Goal: Information Seeking & Learning: Check status

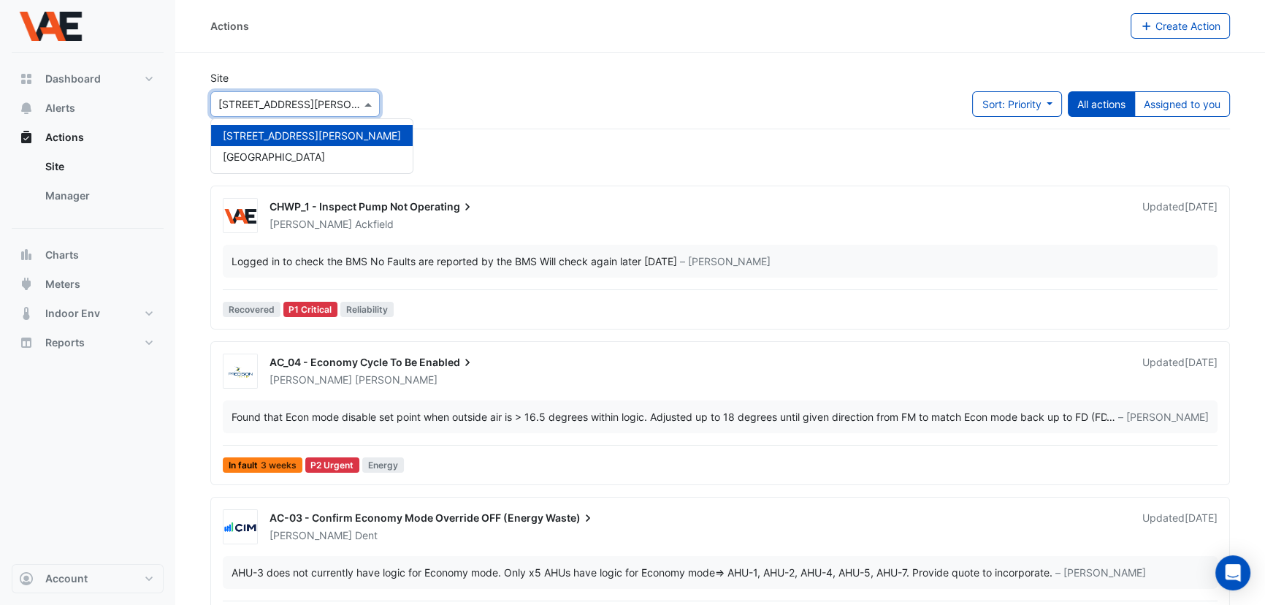
click at [294, 97] on input "text" at bounding box center [280, 104] width 124 height 15
click at [278, 160] on span "[GEOGRAPHIC_DATA]" at bounding box center [274, 156] width 102 height 12
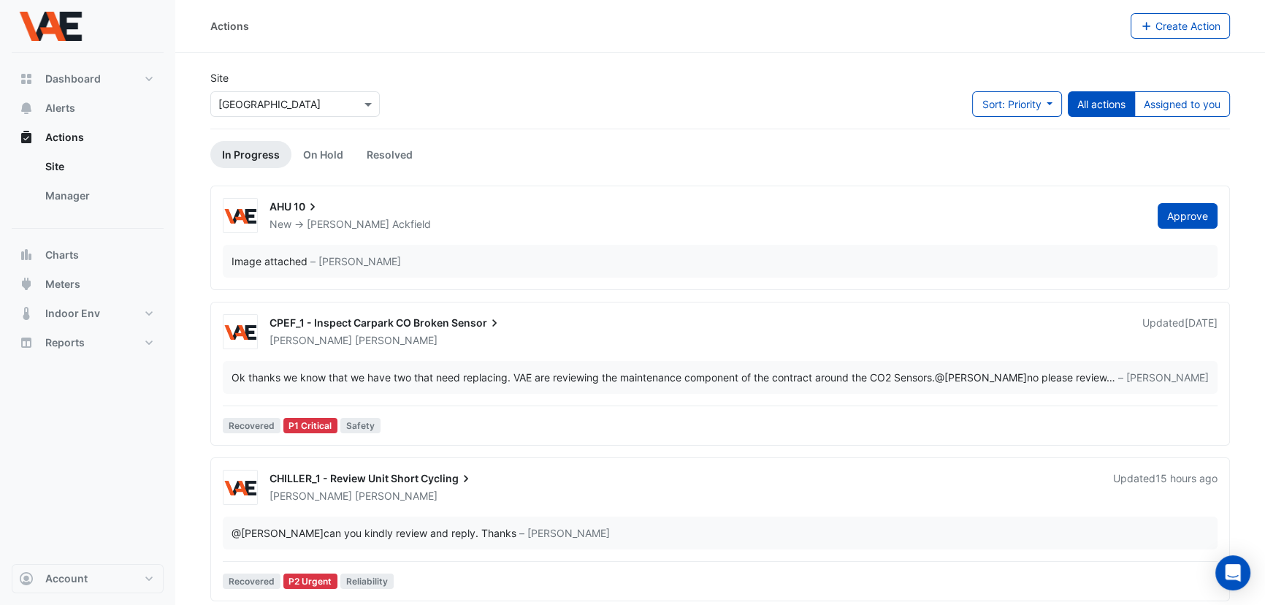
click at [299, 212] on span "10" at bounding box center [307, 206] width 26 height 15
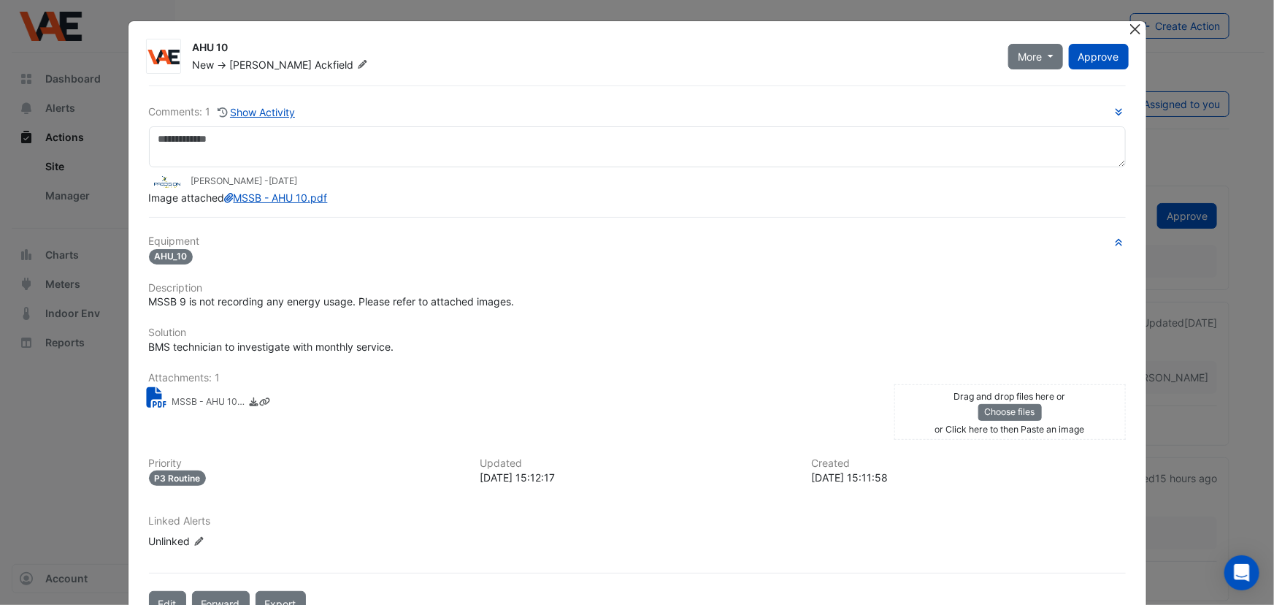
click at [1128, 30] on button "Close" at bounding box center [1135, 28] width 15 height 15
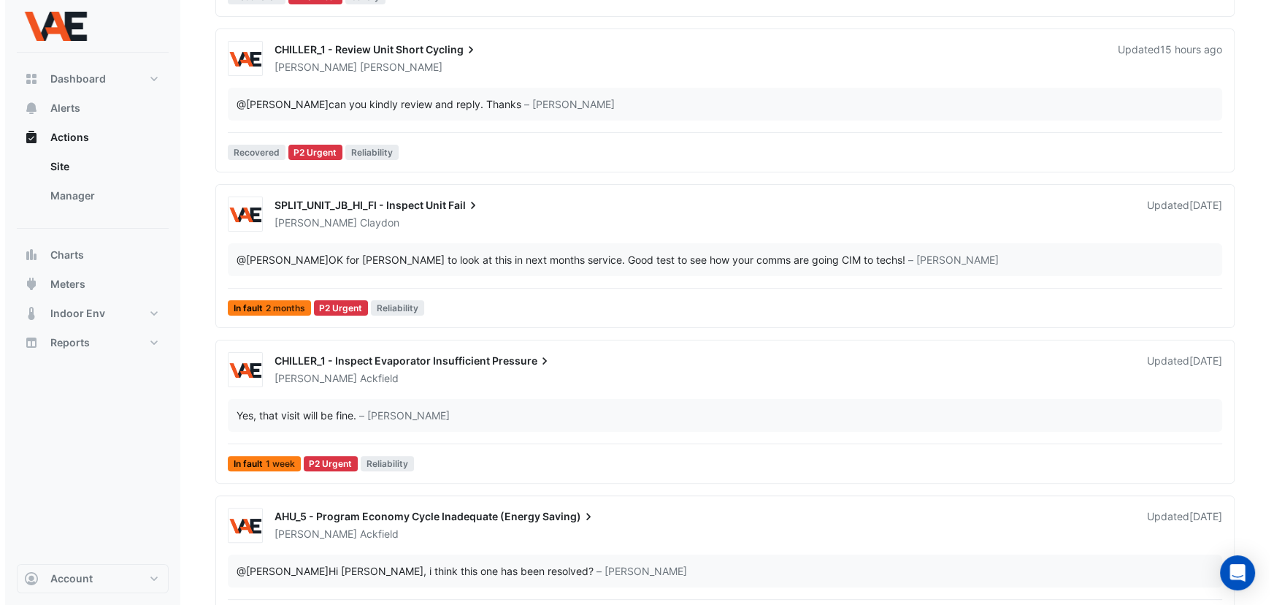
scroll to position [464, 0]
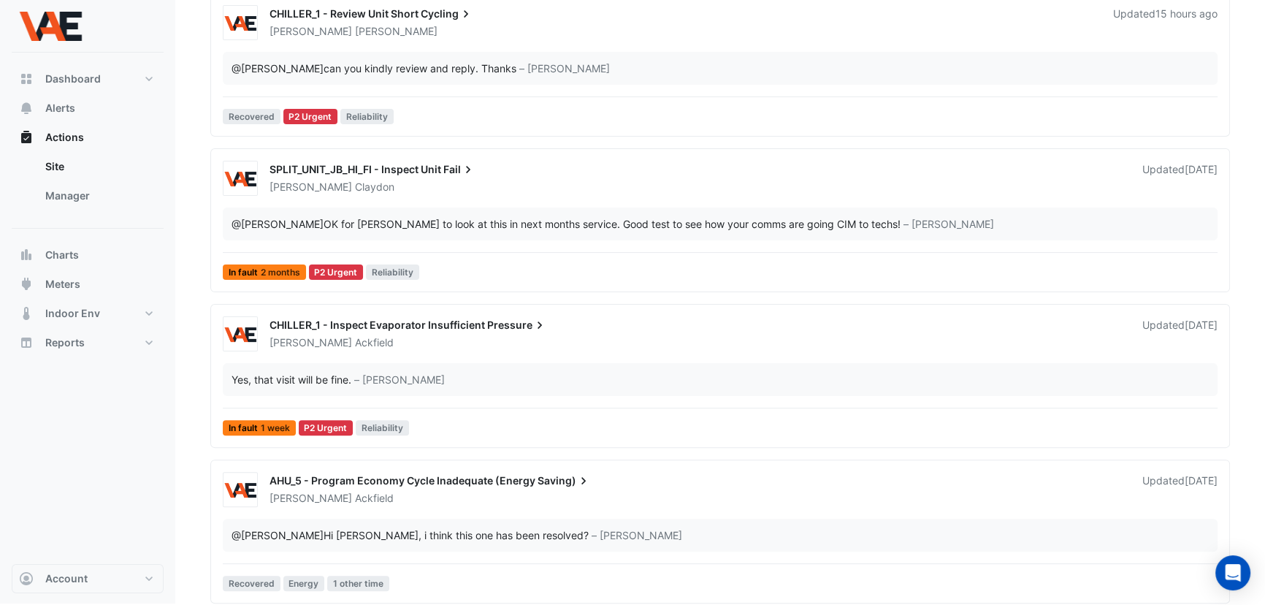
click at [460, 480] on span "AHU_5 - Program Economy Cycle Inadequate (Energy" at bounding box center [402, 480] width 266 height 12
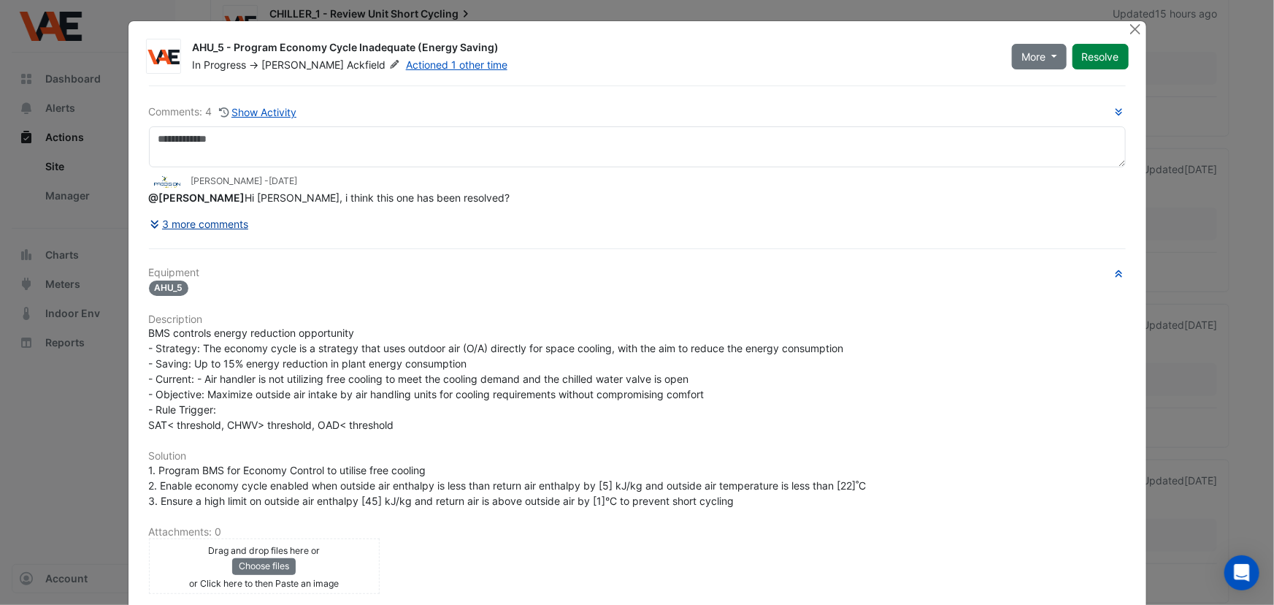
click at [196, 223] on button "3 more comments" at bounding box center [199, 224] width 101 height 26
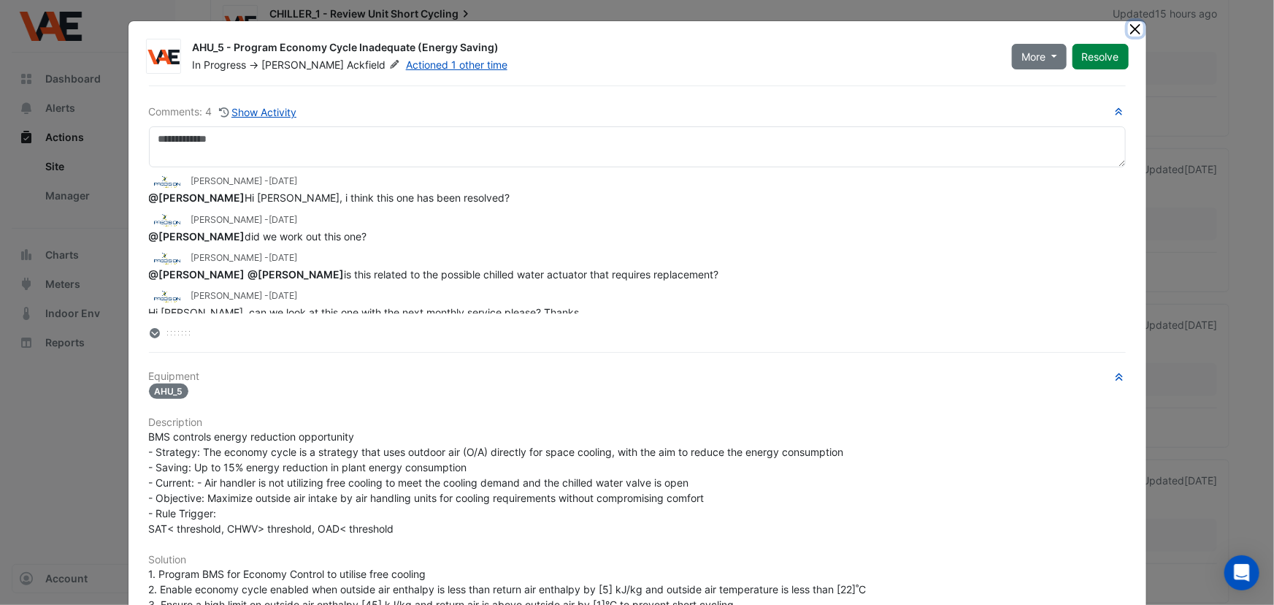
click at [1134, 27] on button "Close" at bounding box center [1135, 28] width 15 height 15
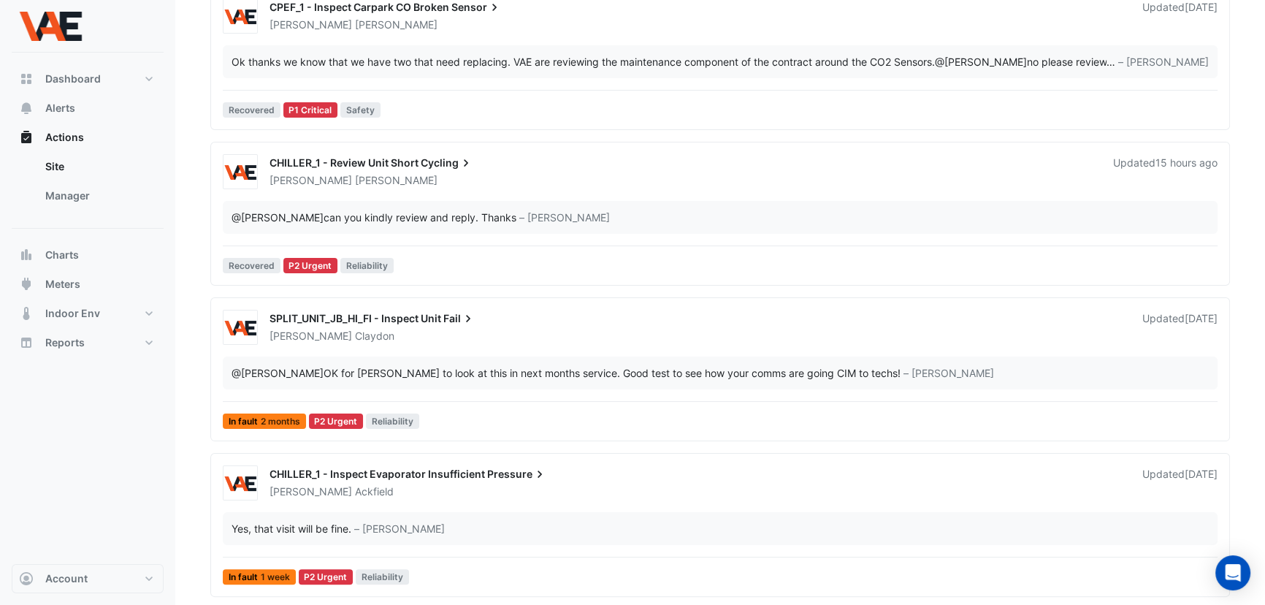
scroll to position [74, 0]
